Goal: Task Accomplishment & Management: Complete application form

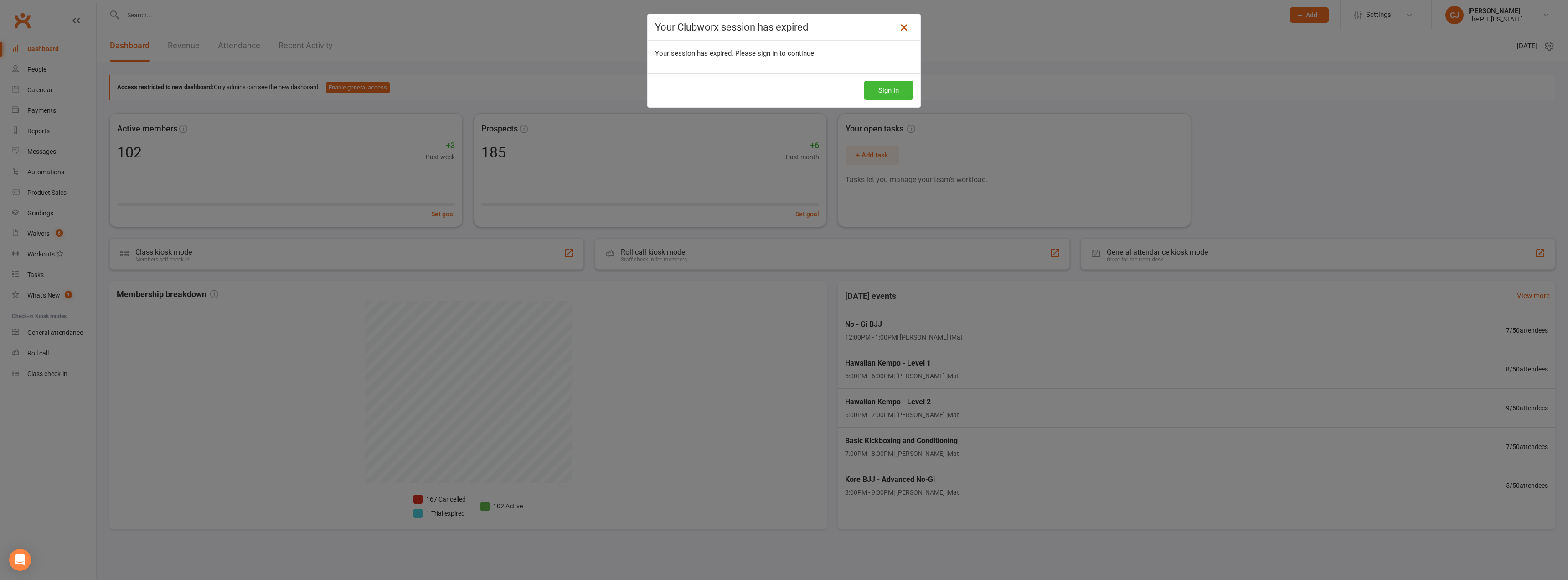
click at [899, 30] on icon at bounding box center [904, 27] width 11 height 11
click at [76, 42] on div "Your Clubworx session has expired Your session has expired. Please sign in to c…" at bounding box center [784, 290] width 1568 height 580
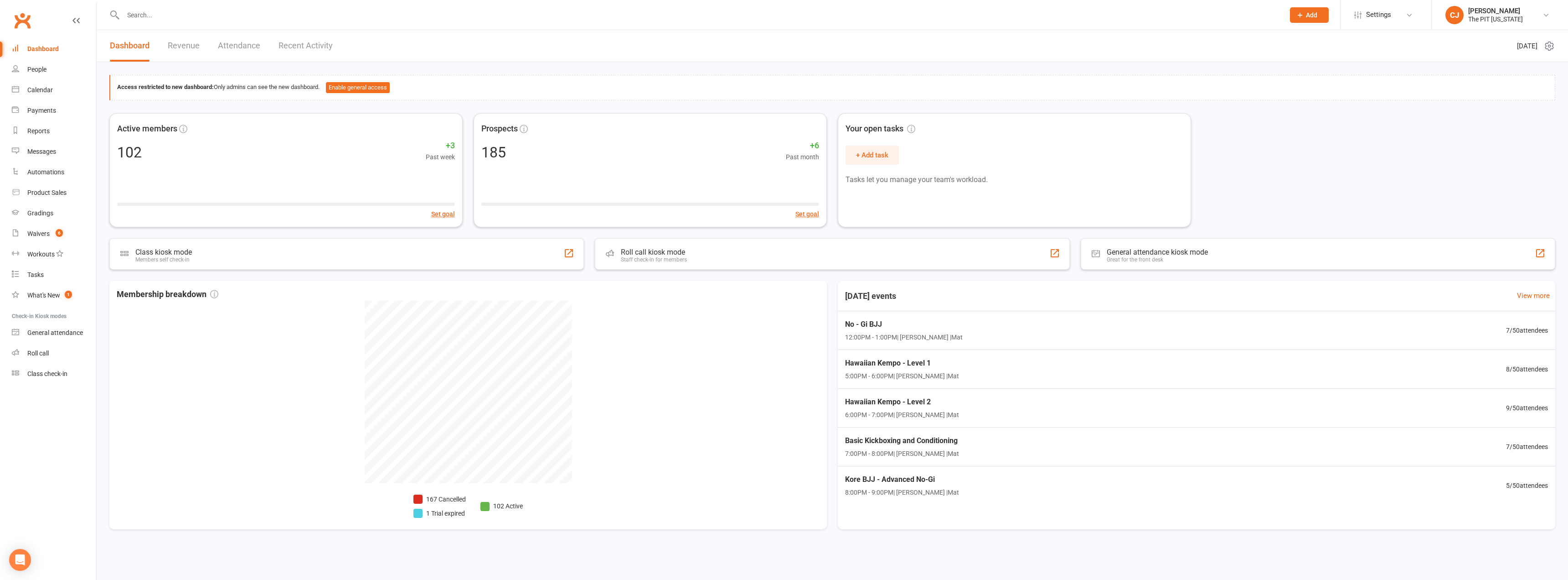
click at [36, 46] on div "Dashboard" at bounding box center [43, 49] width 32 height 7
click at [143, 18] on input "text" at bounding box center [699, 15] width 1158 height 13
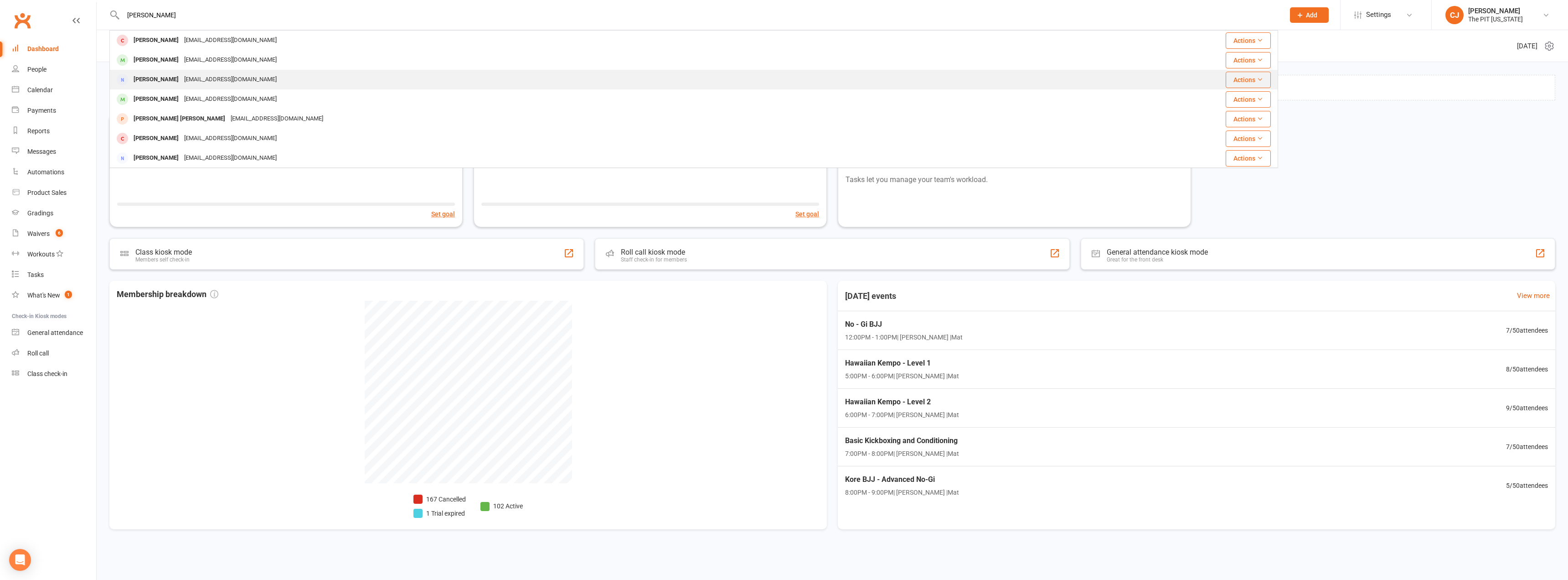
type input "[PERSON_NAME]"
click at [198, 79] on div "[EMAIL_ADDRESS][DOMAIN_NAME]" at bounding box center [230, 79] width 98 height 13
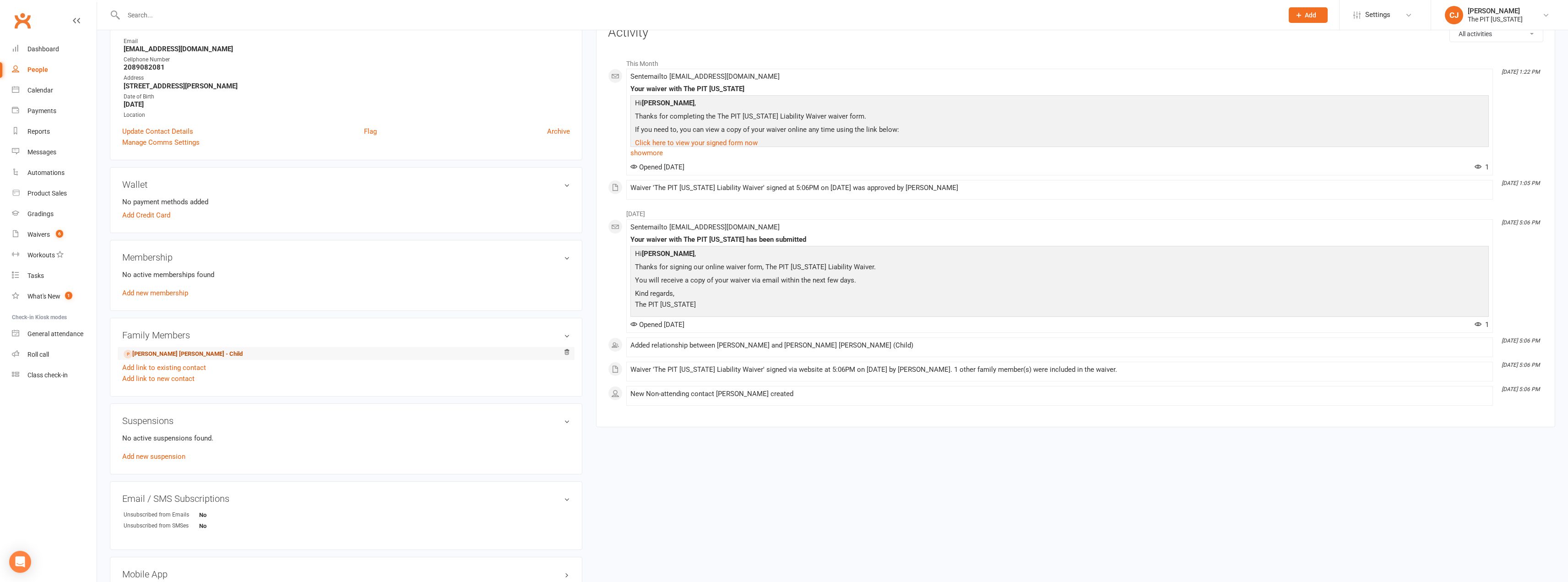
scroll to position [138, 0]
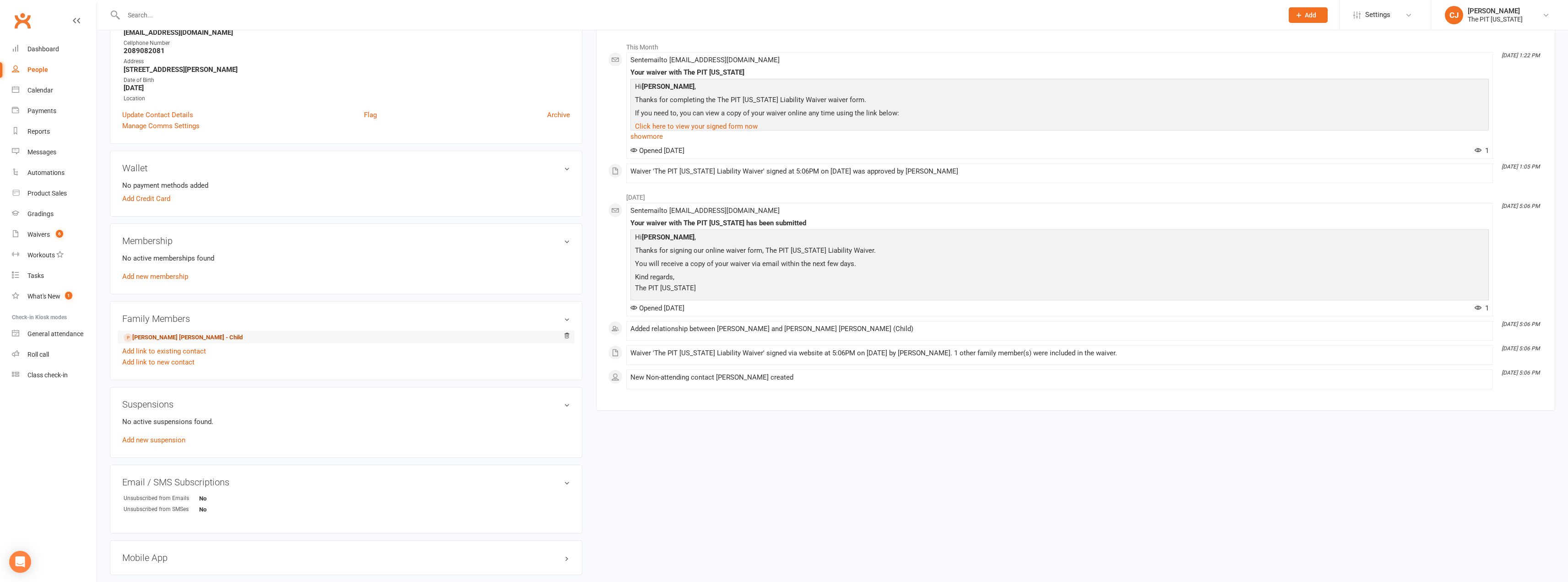
click at [153, 338] on link "[PERSON_NAME] [PERSON_NAME] - Child" at bounding box center [183, 338] width 119 height 10
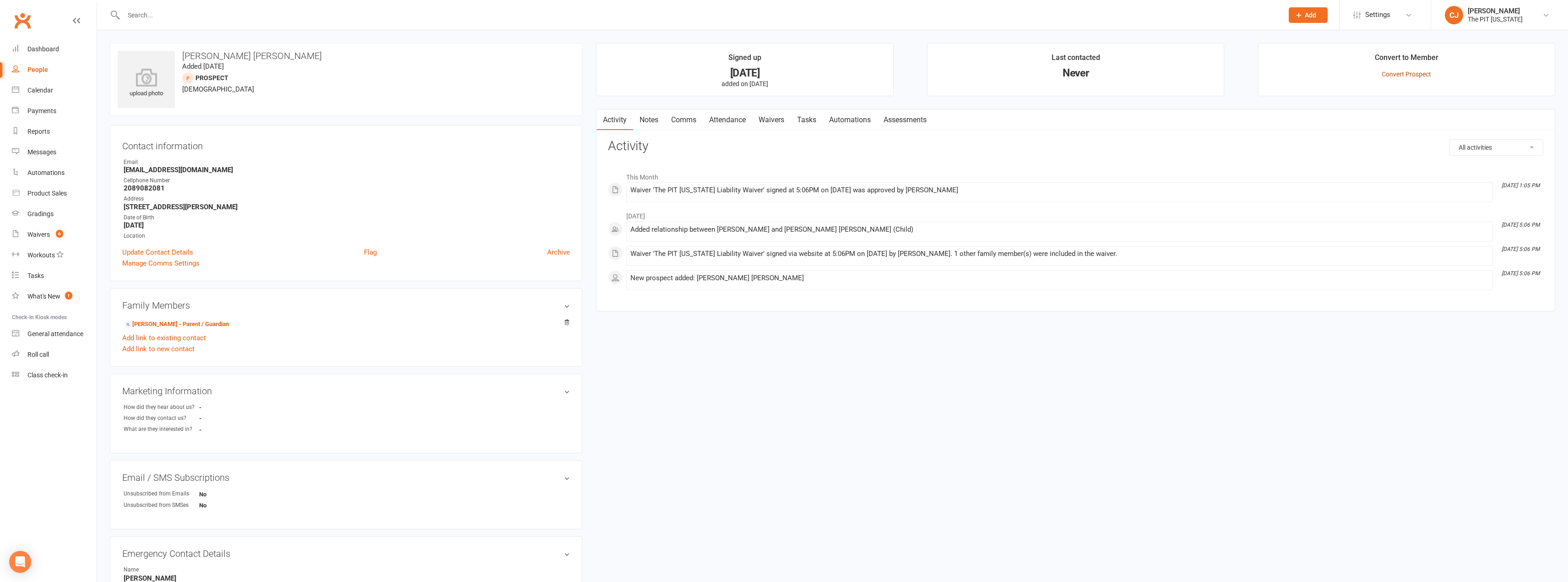
click at [1423, 76] on link "Convert Prospect" at bounding box center [1406, 74] width 49 height 7
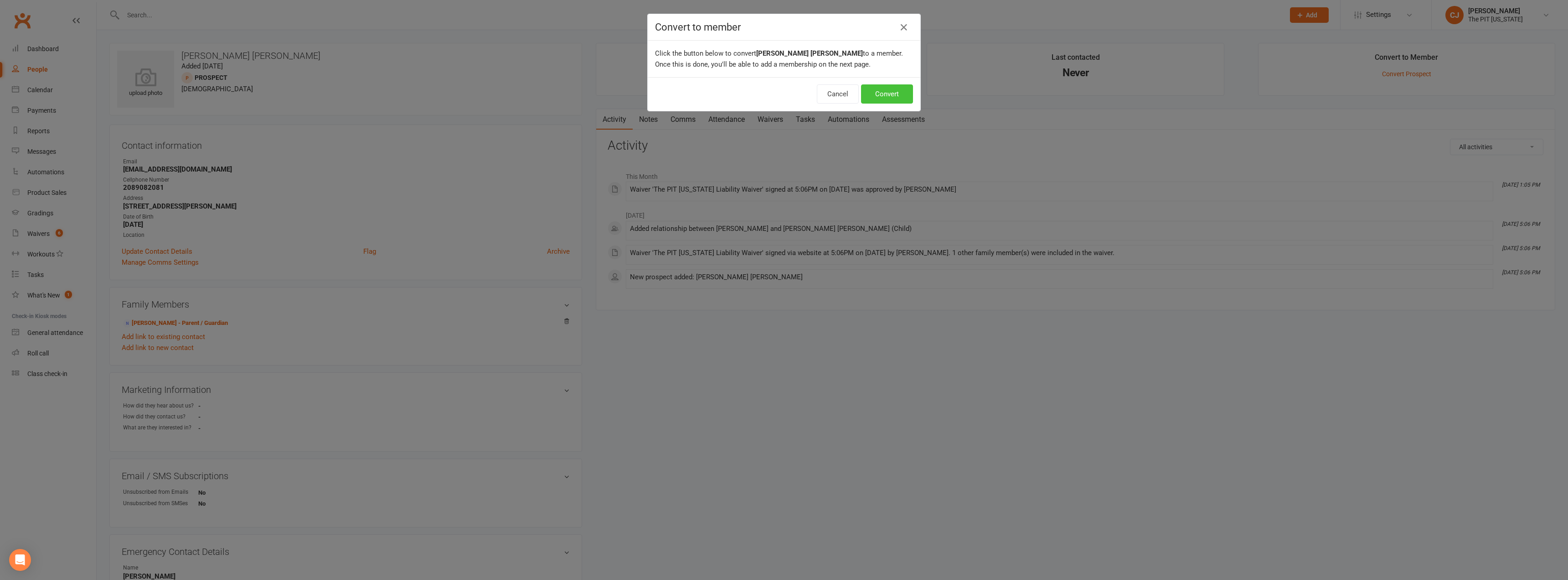
click at [883, 86] on button "Convert" at bounding box center [887, 94] width 52 height 19
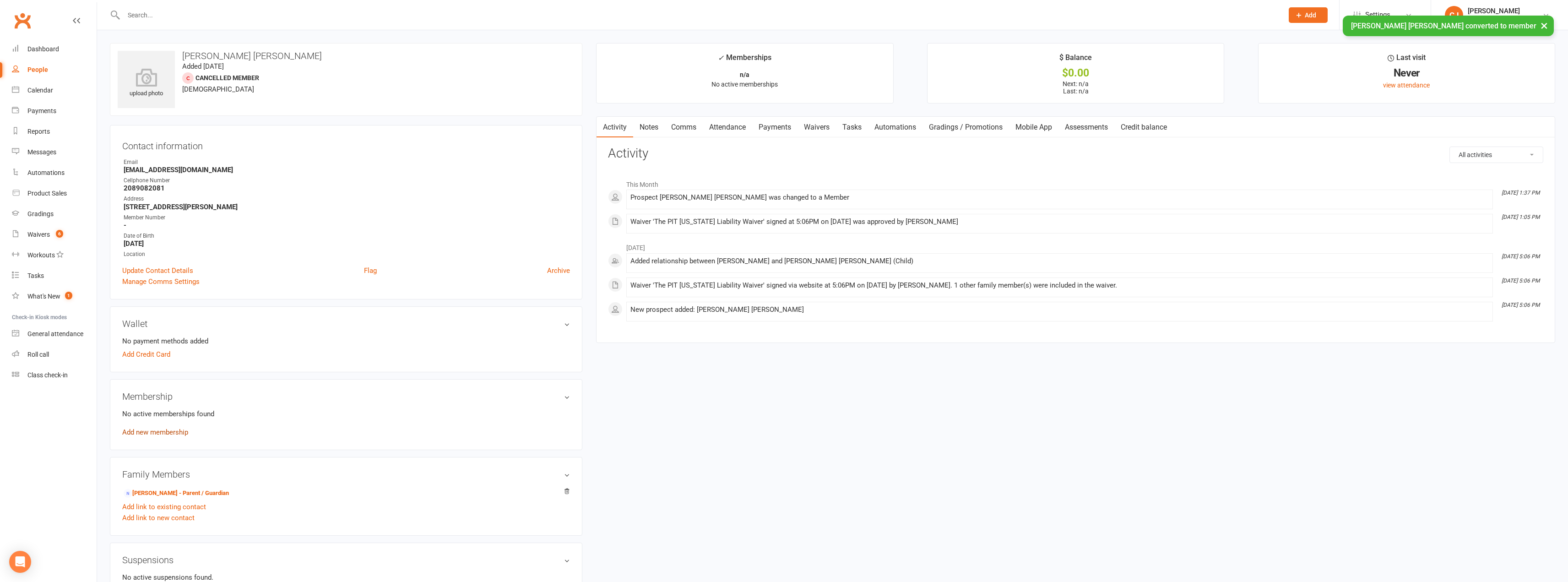
click at [164, 435] on link "Add new membership" at bounding box center [155, 432] width 66 height 8
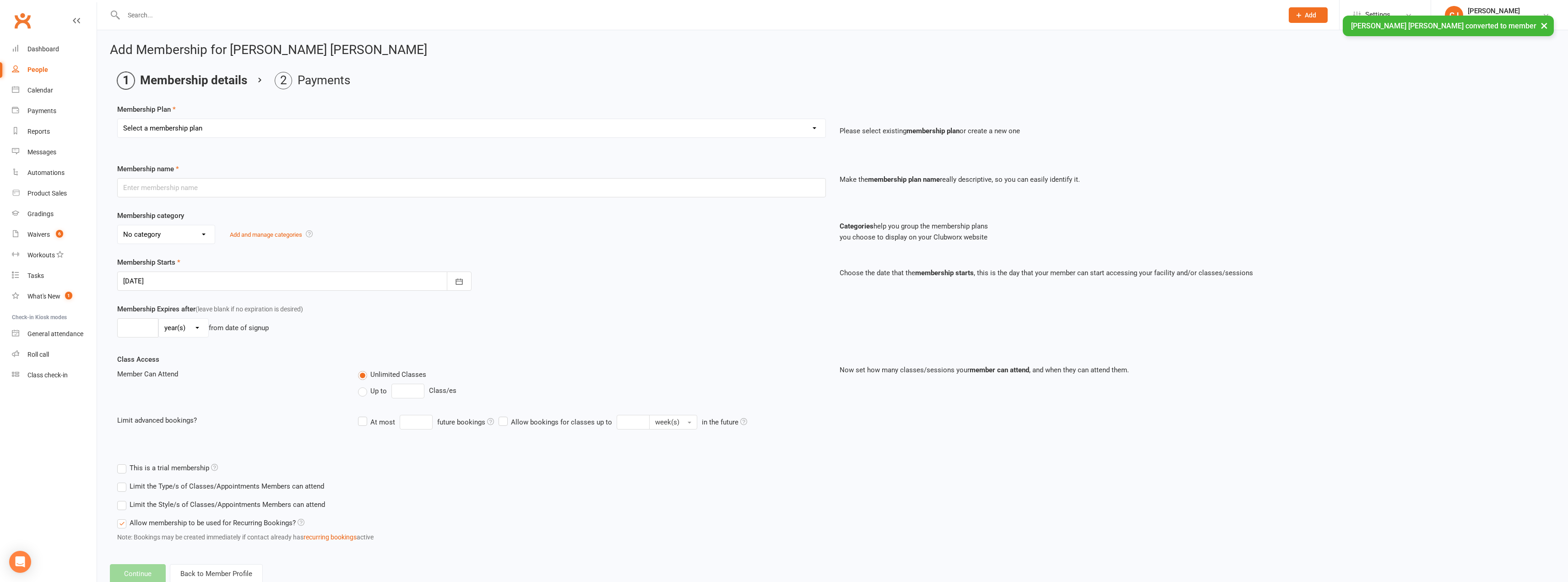
click at [316, 133] on select "Select a membership plan Create new Membership Plan Free Trial Class Mat Fee Ba…" at bounding box center [471, 128] width 708 height 18
select select "12"
click at [118, 119] on select "Select a membership plan Create new Membership Plan Free Trial Class Mat Fee Ba…" at bounding box center [471, 128] width 708 height 18
type input "3 Month Starter - Hawaiian Kempo - Adult"
select select "1"
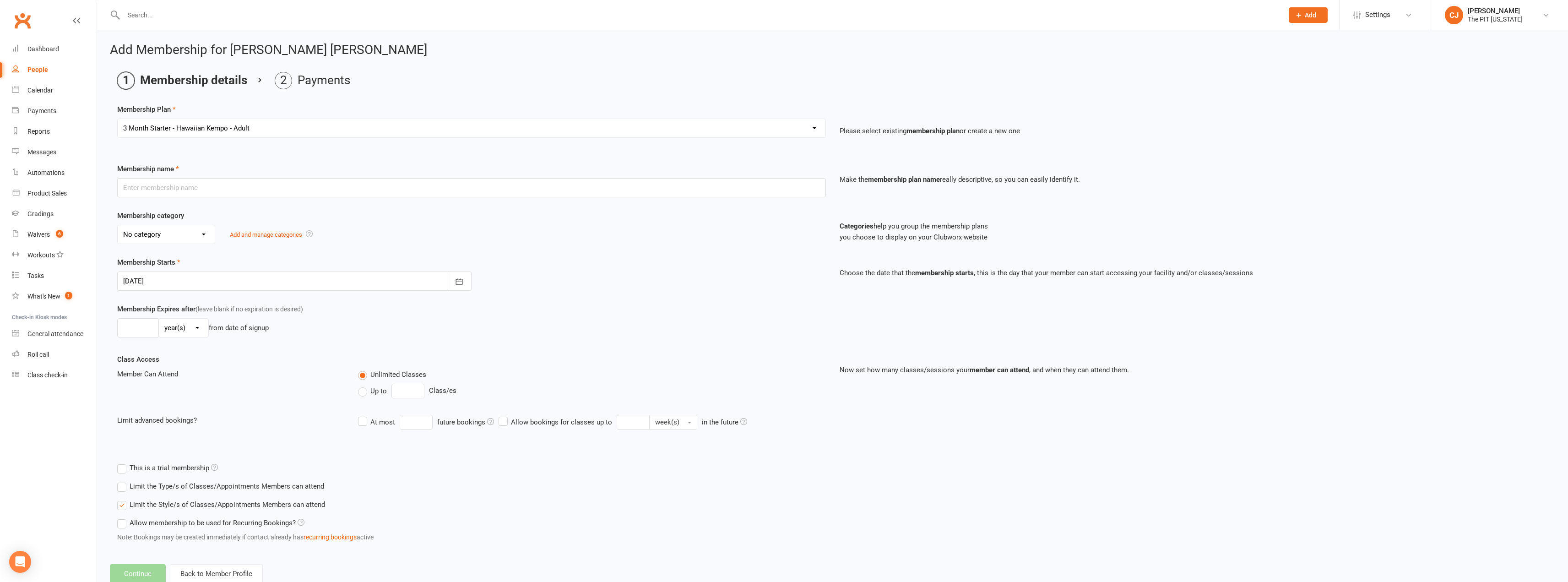
type input "3"
select select "2"
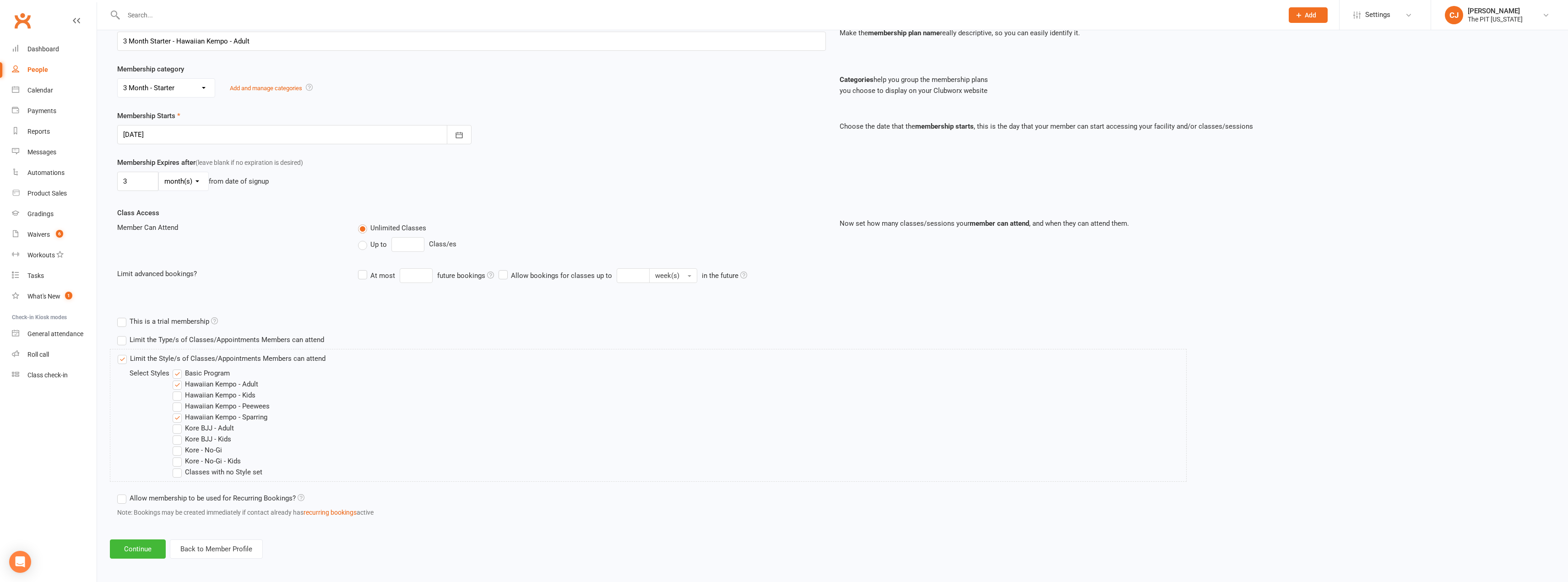
scroll to position [150, 0]
click at [152, 544] on button "Continue" at bounding box center [138, 545] width 56 height 19
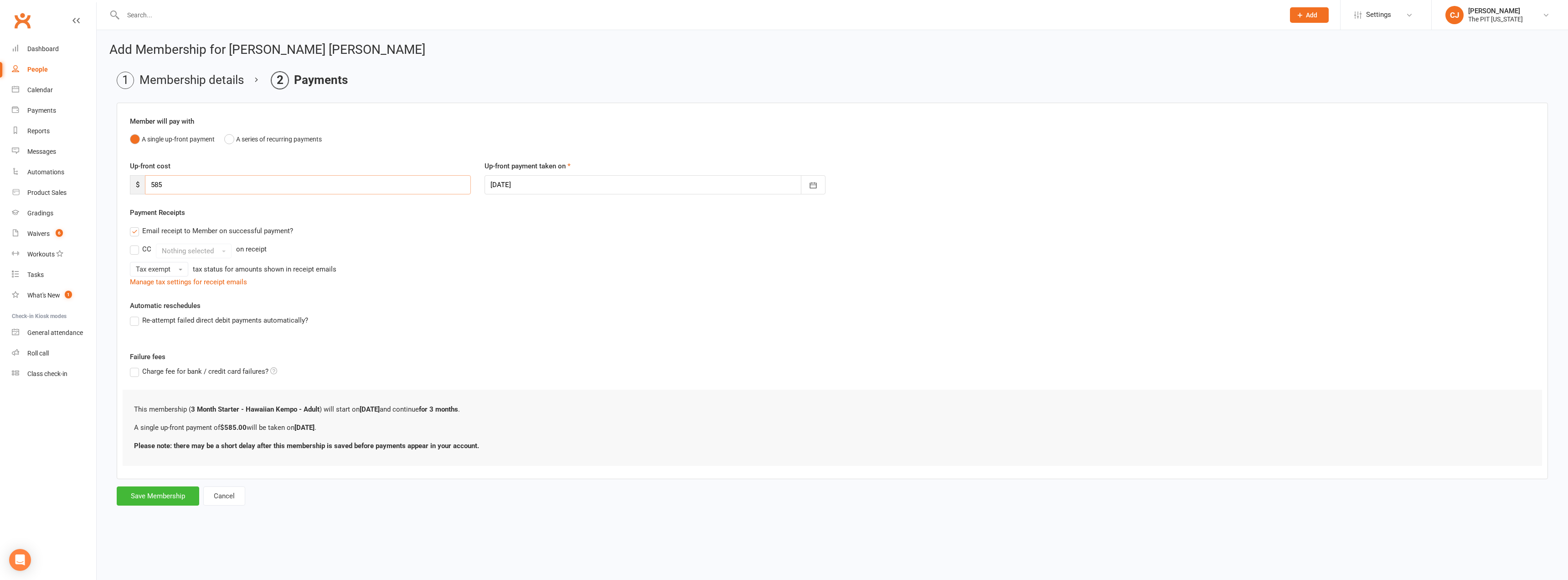
drag, startPoint x: 199, startPoint y: 188, endPoint x: 0, endPoint y: 129, distance: 207.6
click at [0, 129] on ui-view "Prospect Member Non-attending contact Class / event Appointment Grading event T…" at bounding box center [784, 261] width 1568 height 517
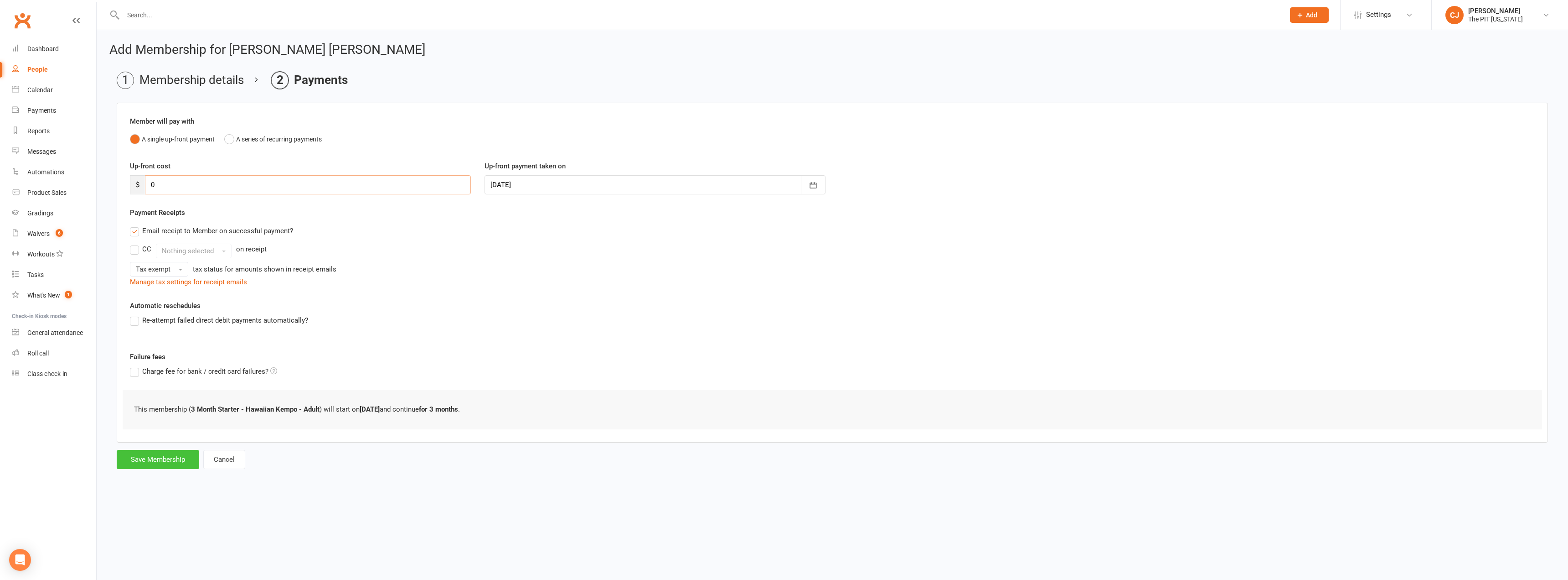
type input "0"
click at [174, 456] on button "Save Membership" at bounding box center [157, 459] width 82 height 19
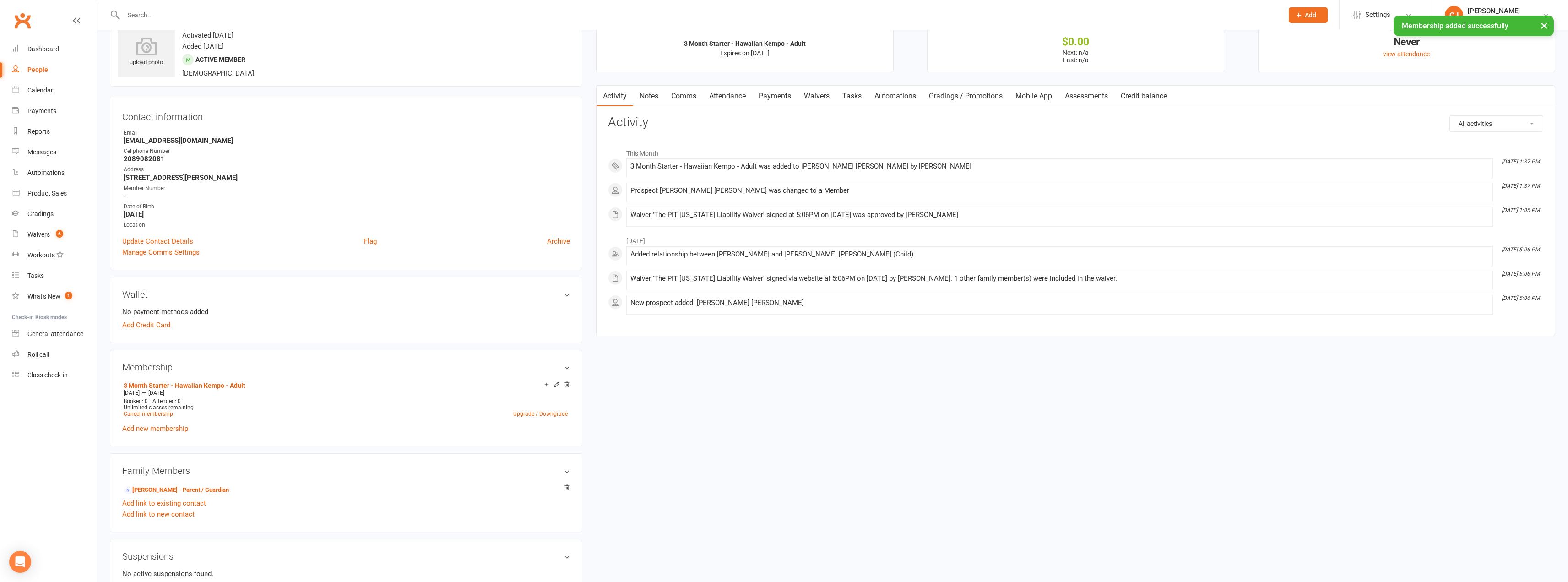
scroll to position [46, 0]
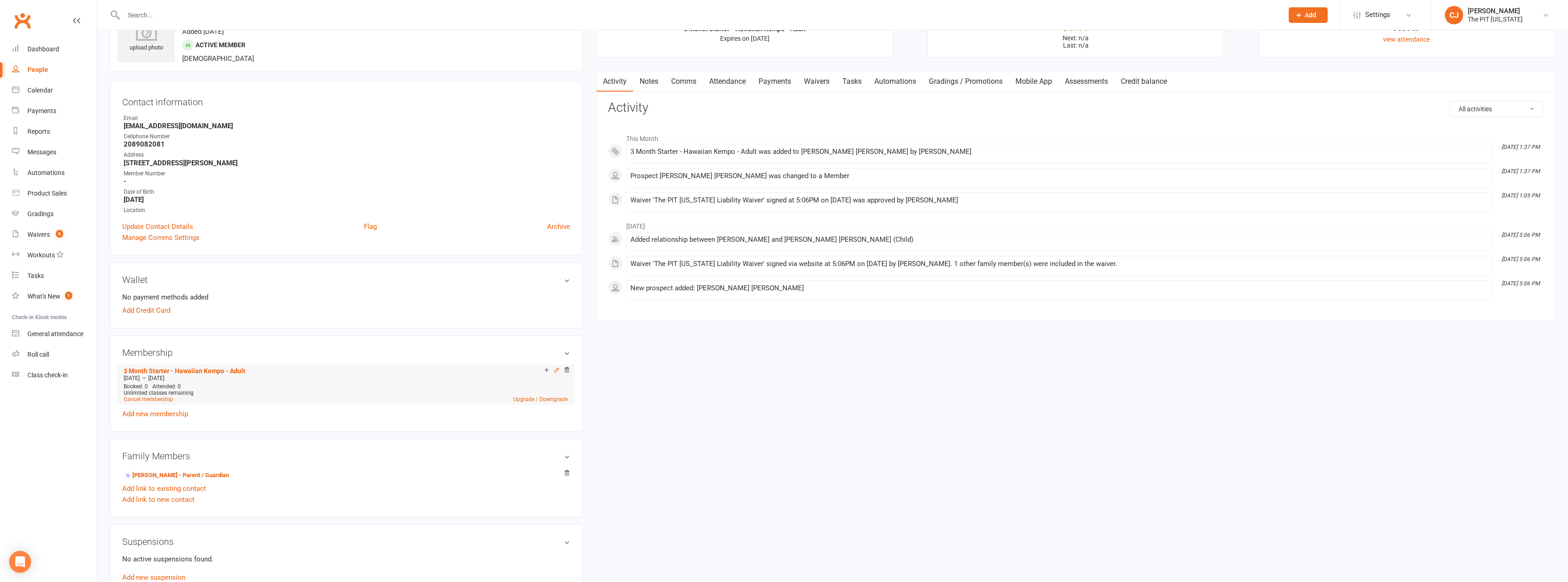
click at [557, 372] on icon at bounding box center [556, 370] width 6 height 6
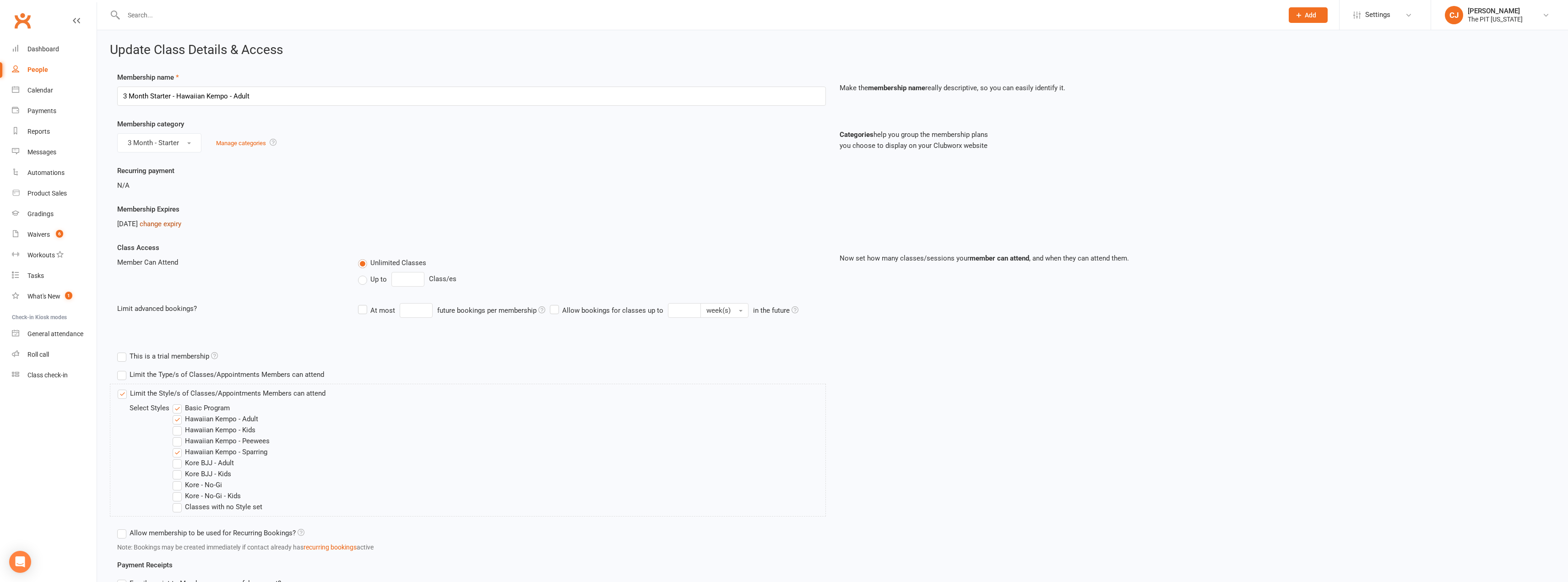
click at [181, 225] on link "change expiry" at bounding box center [160, 224] width 42 height 8
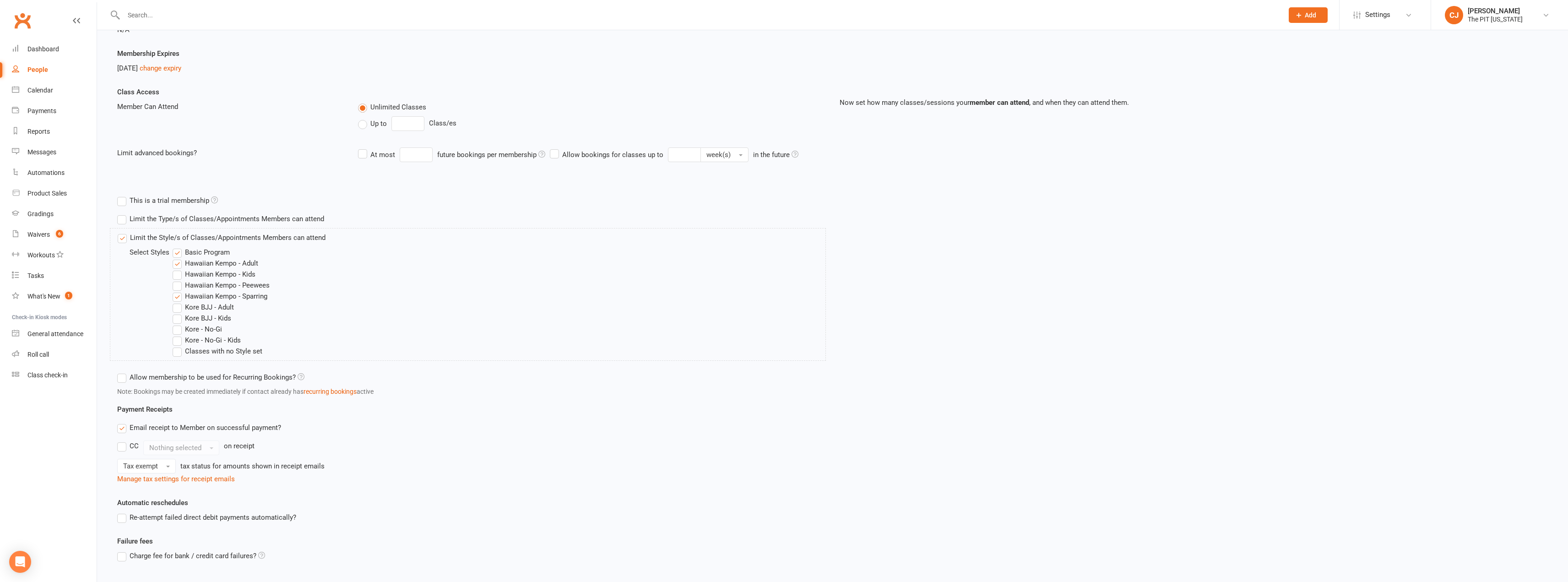
scroll to position [89, 0]
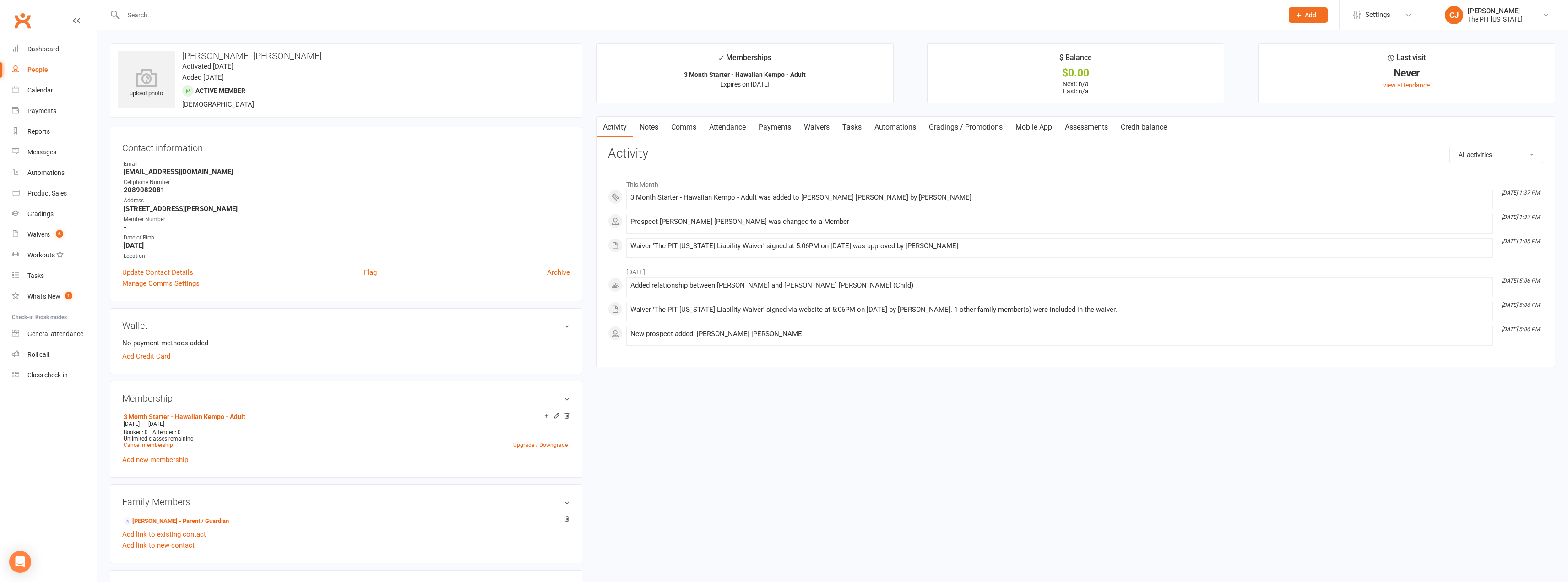
click at [963, 71] on div "$0.00" at bounding box center [1075, 73] width 279 height 10
click at [1528, 574] on div "upload photo [PERSON_NAME] [PERSON_NAME] Activated [DATE] Added [DATE] Active m…" at bounding box center [833, 456] width 1459 height 827
click at [1366, 385] on div "upload photo [PERSON_NAME] [PERSON_NAME] Activated [DATE] Added [DATE] Active m…" at bounding box center [833, 456] width 1459 height 827
click at [59, 47] on link "Dashboard" at bounding box center [54, 49] width 85 height 20
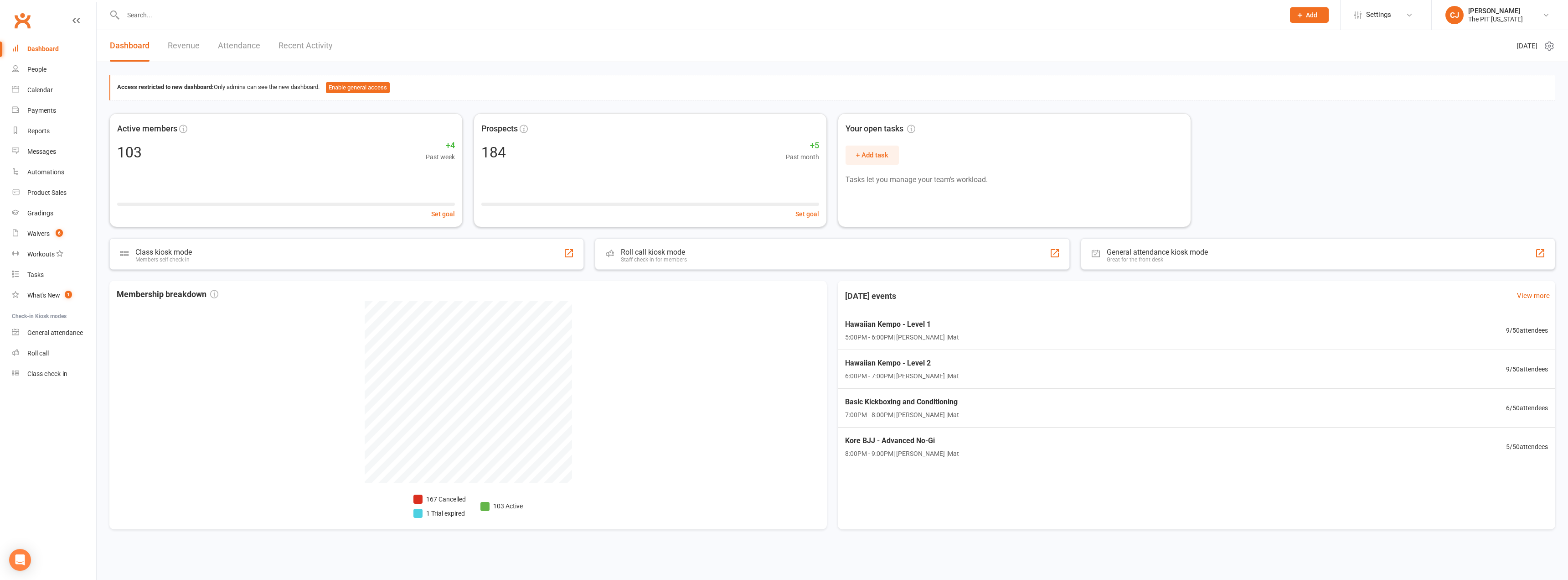
click at [50, 47] on div "Dashboard" at bounding box center [43, 49] width 32 height 7
